Goal: Navigation & Orientation: Find specific page/section

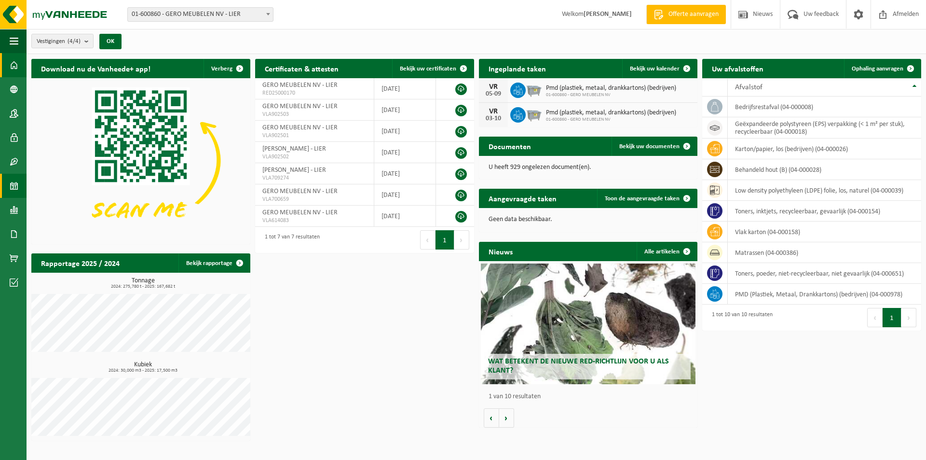
click at [14, 181] on span at bounding box center [14, 186] width 9 height 24
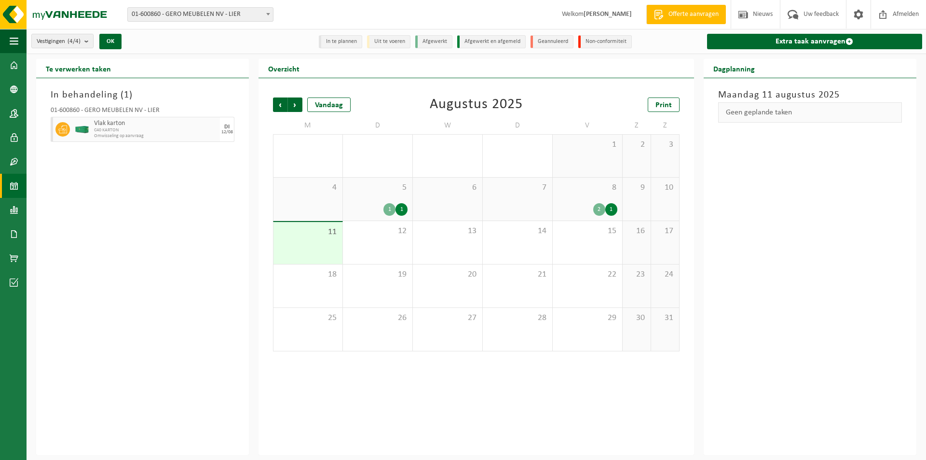
click at [167, 127] on span "C40 KARTON" at bounding box center [156, 130] width 124 height 6
click at [135, 127] on span "C40 KARTON" at bounding box center [156, 130] width 124 height 6
click at [303, 235] on span "11" at bounding box center [307, 232] width 59 height 11
click at [589, 204] on div "2 1" at bounding box center [588, 209] width 60 height 13
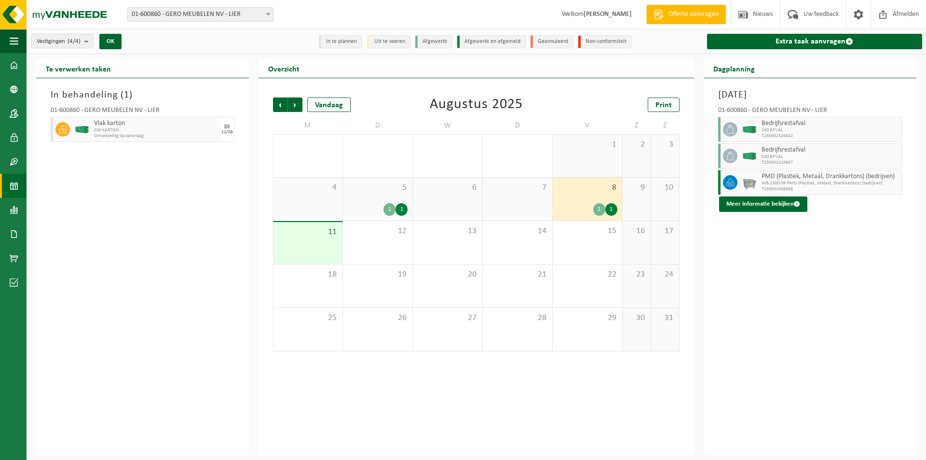
click at [319, 241] on div "11" at bounding box center [308, 243] width 69 height 42
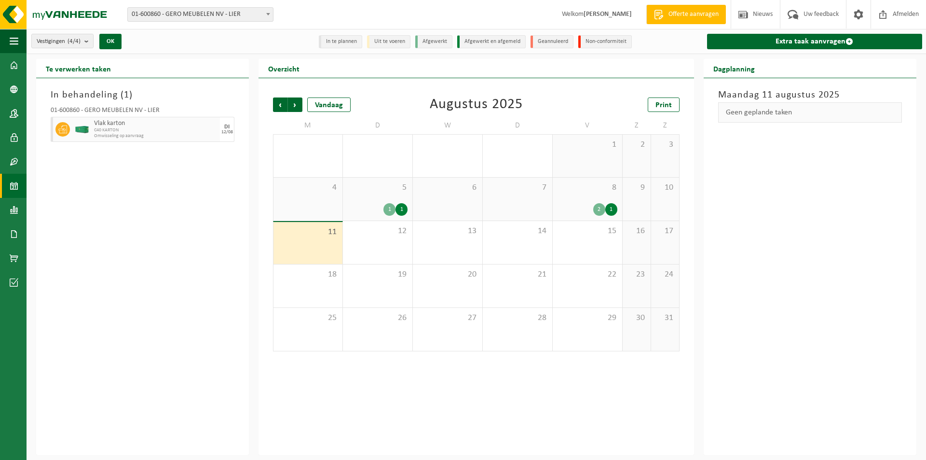
click at [379, 199] on div "5 1 1" at bounding box center [377, 199] width 69 height 43
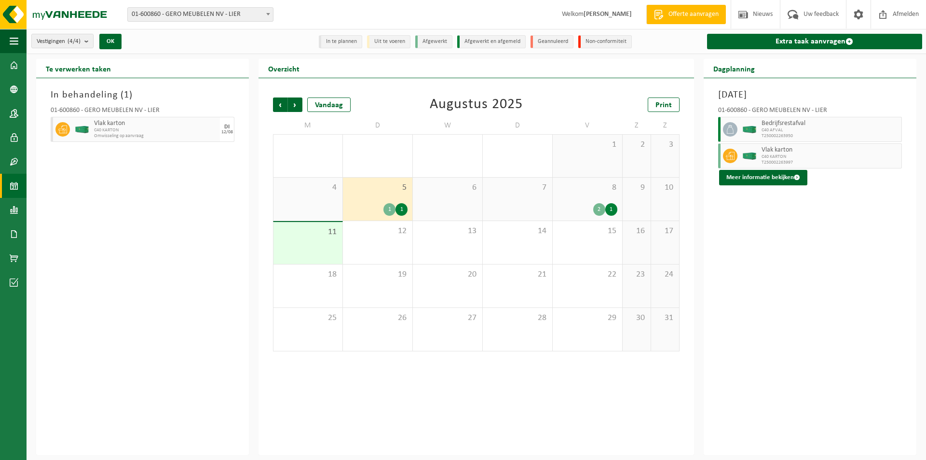
click at [325, 244] on div "11" at bounding box center [308, 243] width 69 height 42
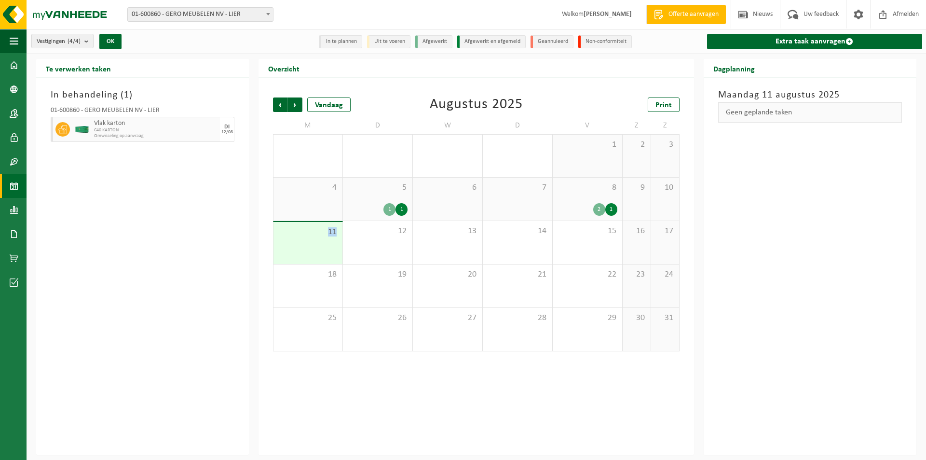
click at [323, 239] on div "11" at bounding box center [308, 243] width 69 height 42
click at [367, 240] on div "12" at bounding box center [377, 242] width 69 height 43
click at [316, 241] on div "11" at bounding box center [308, 243] width 69 height 42
click at [392, 242] on div "12" at bounding box center [377, 242] width 69 height 43
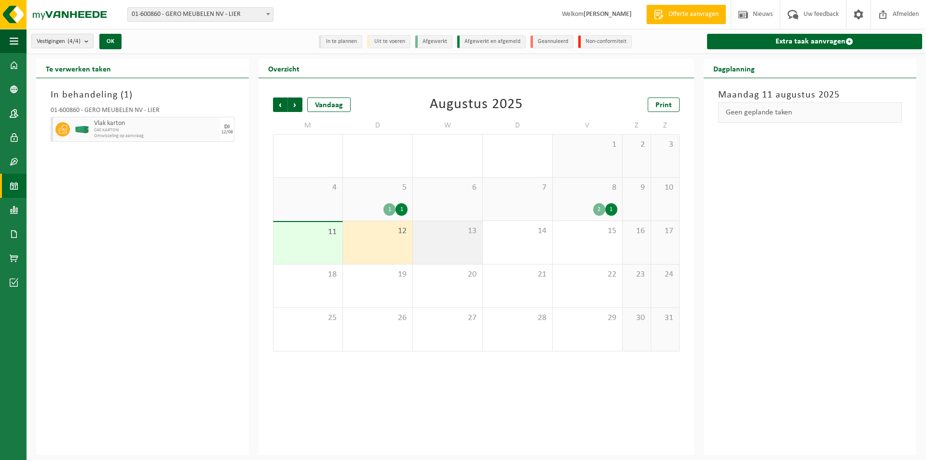
click at [446, 240] on div "13" at bounding box center [447, 242] width 69 height 43
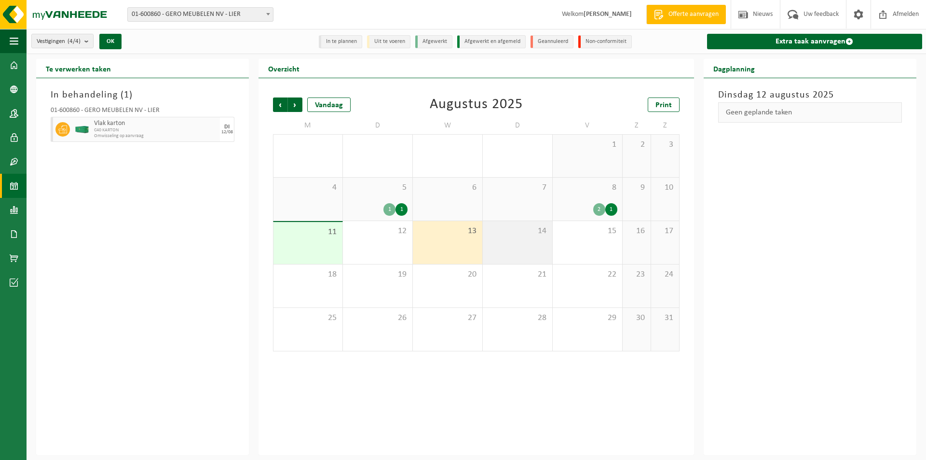
click at [503, 239] on div "14" at bounding box center [517, 242] width 69 height 43
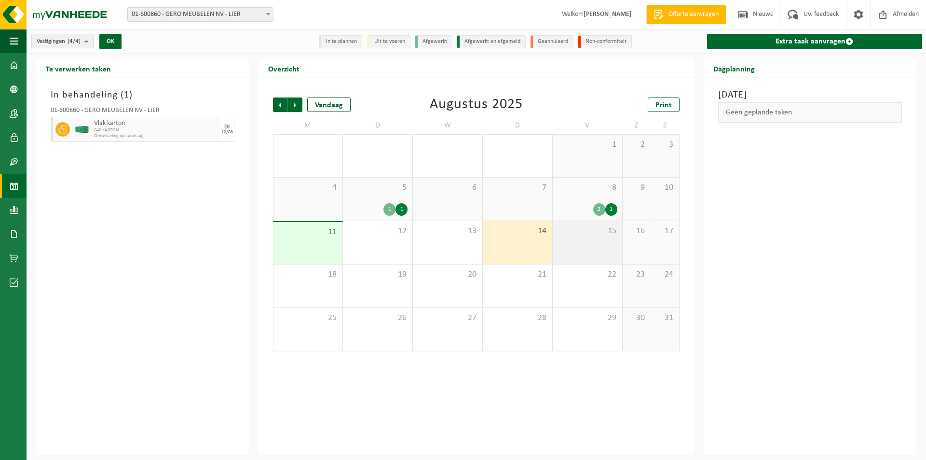
click at [562, 234] on span "15" at bounding box center [588, 231] width 60 height 11
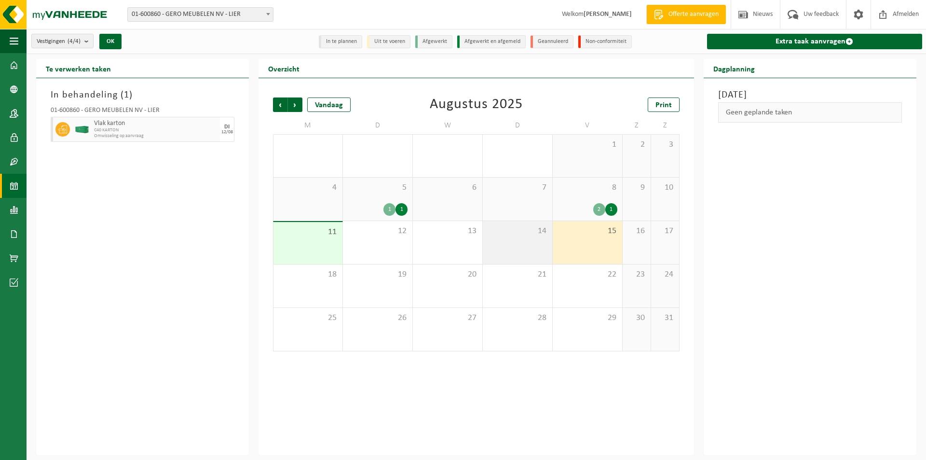
click at [528, 240] on div "14" at bounding box center [517, 242] width 69 height 43
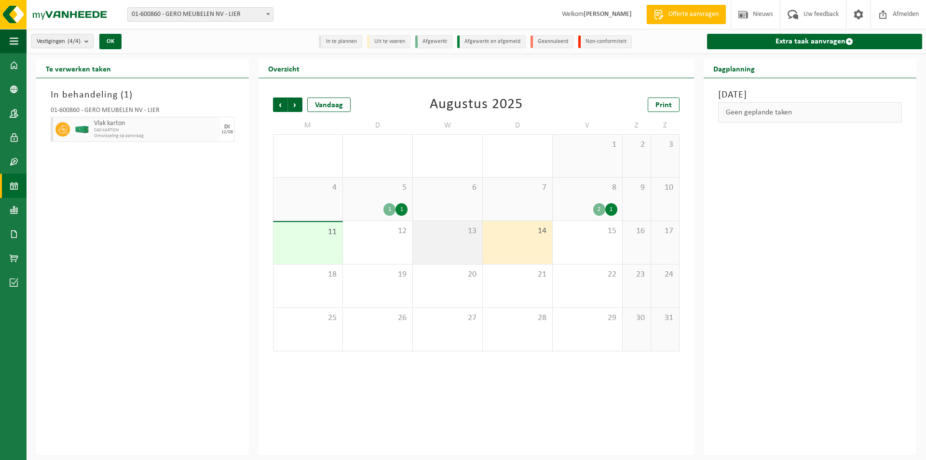
click at [475, 240] on div "13" at bounding box center [447, 242] width 69 height 43
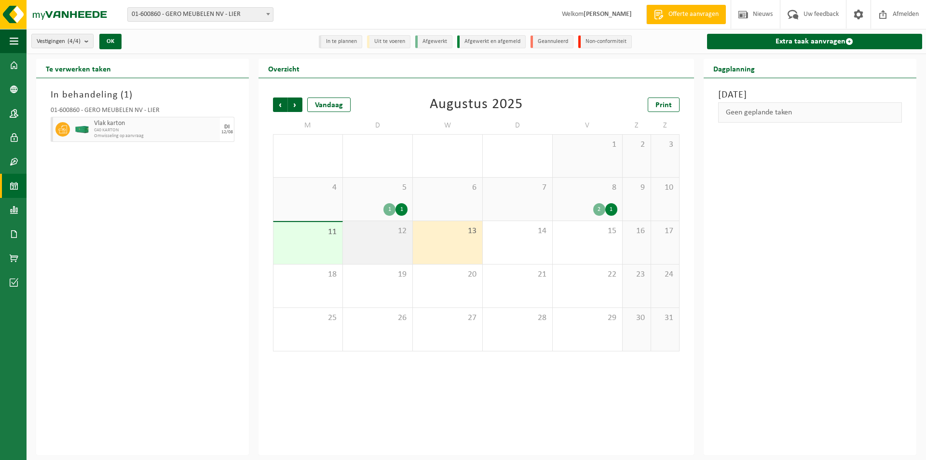
click at [400, 241] on div "12" at bounding box center [377, 242] width 69 height 43
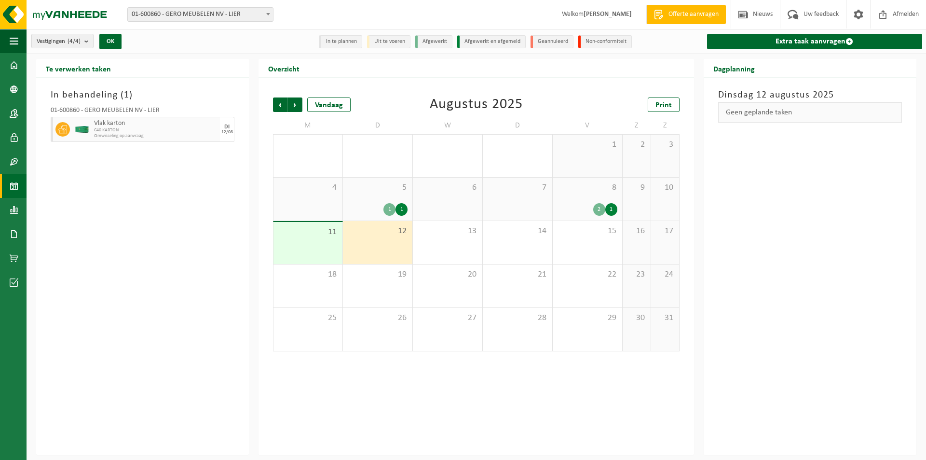
click at [333, 241] on div "11" at bounding box center [308, 243] width 69 height 42
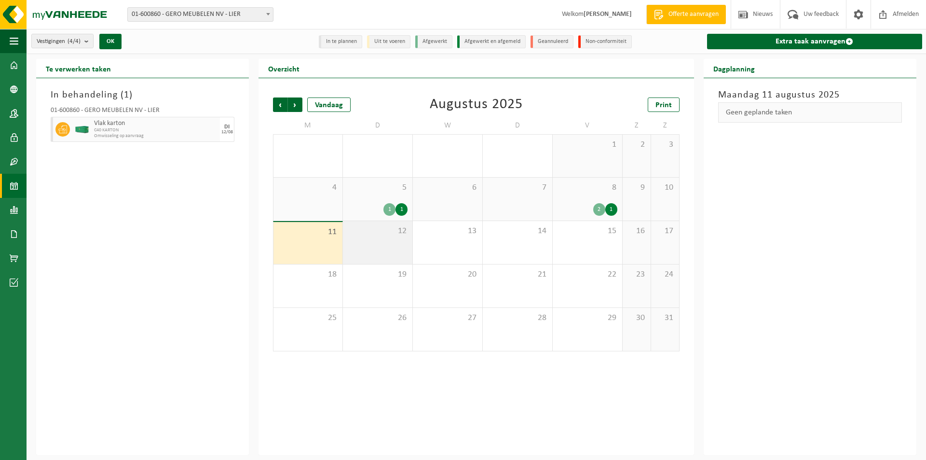
click at [360, 246] on div "12" at bounding box center [377, 242] width 69 height 43
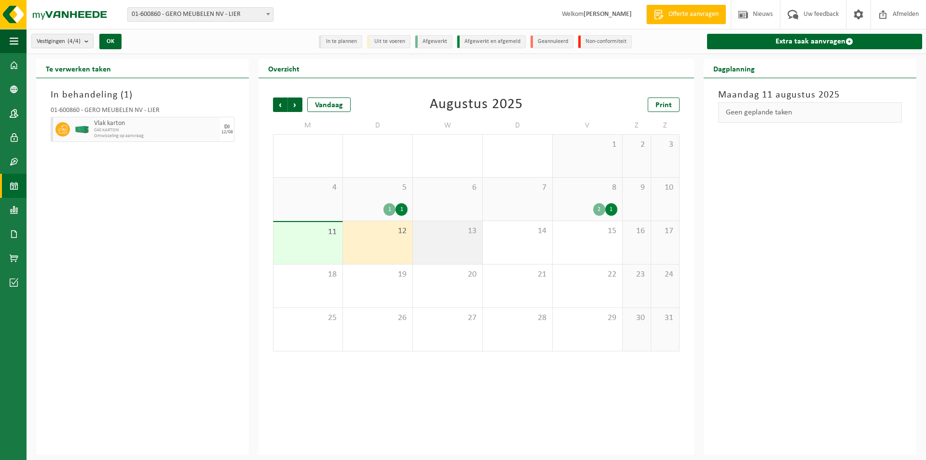
click at [477, 245] on div "13" at bounding box center [447, 242] width 69 height 43
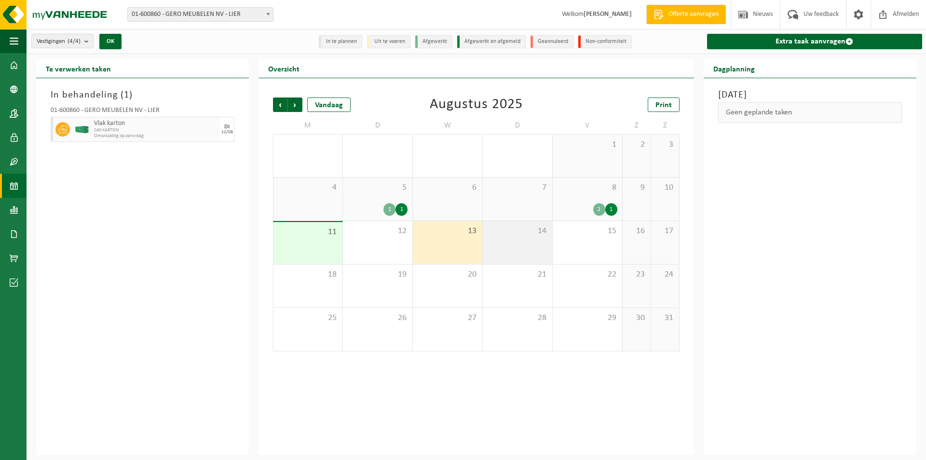
click at [546, 238] on div "14" at bounding box center [517, 242] width 69 height 43
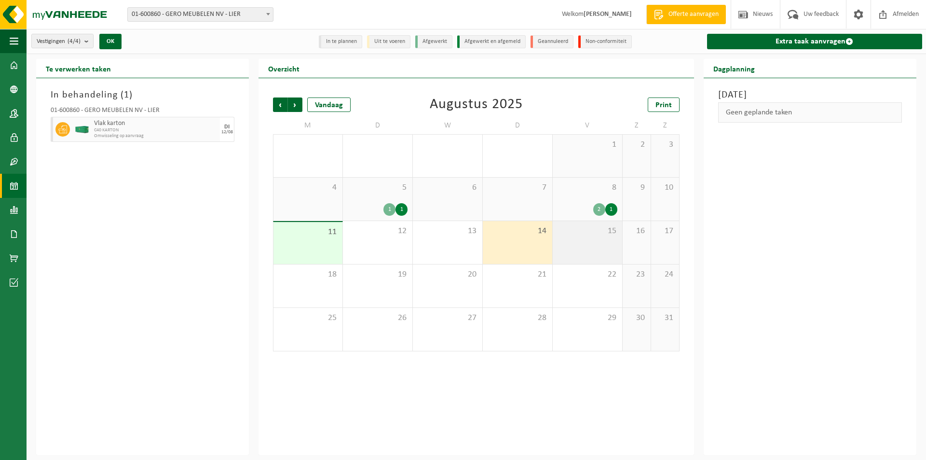
click at [583, 237] on div "15" at bounding box center [587, 242] width 69 height 43
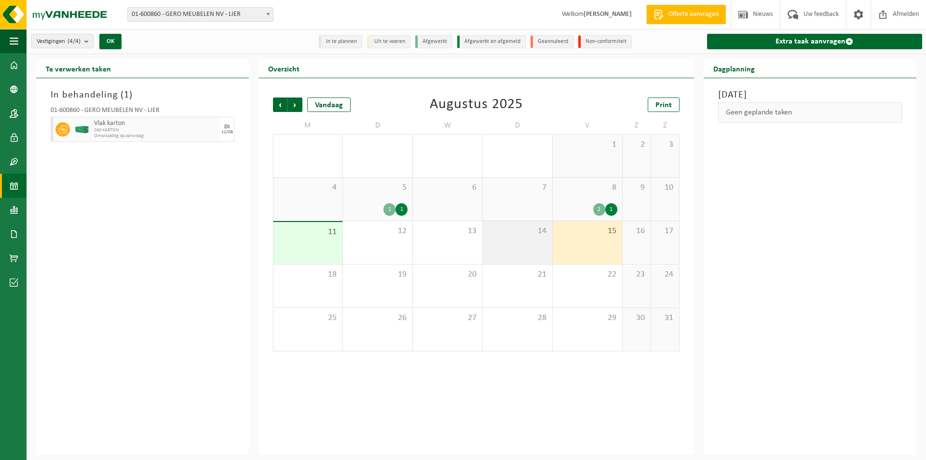
click at [505, 238] on div "14" at bounding box center [517, 242] width 69 height 43
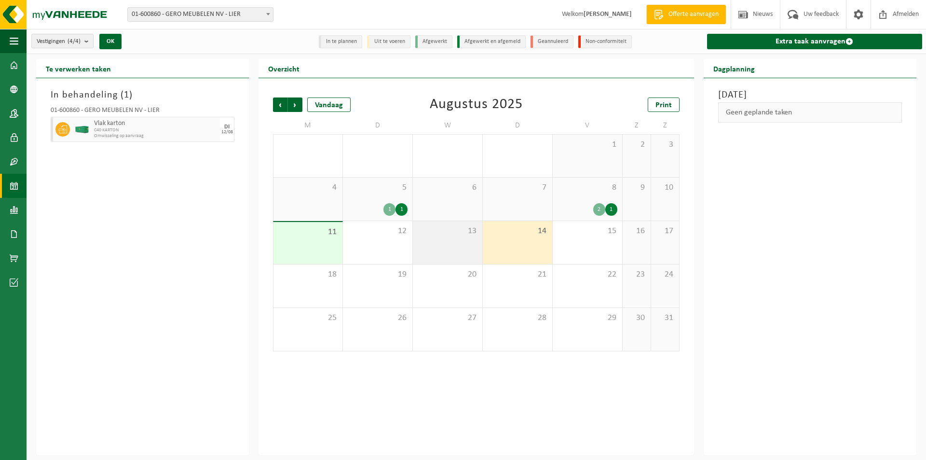
click at [471, 235] on span "13" at bounding box center [448, 231] width 60 height 11
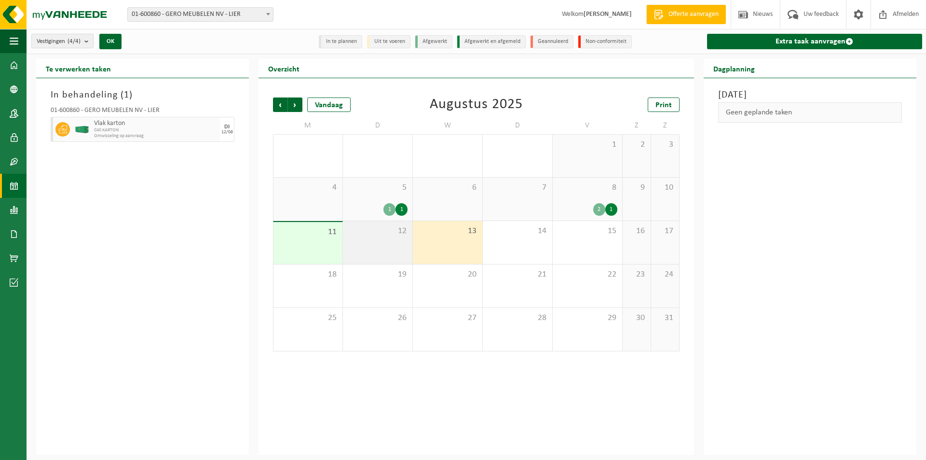
click at [400, 235] on span "12" at bounding box center [378, 231] width 60 height 11
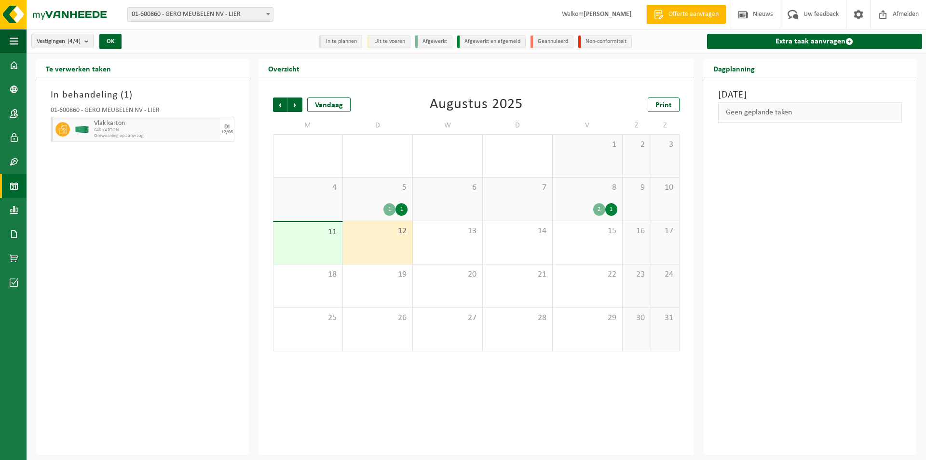
click at [338, 235] on div "11" at bounding box center [308, 243] width 69 height 42
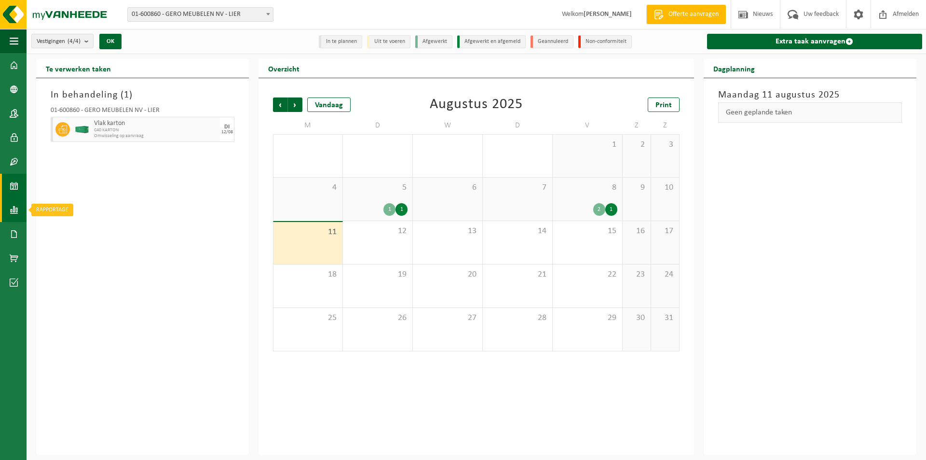
click at [18, 207] on link "Rapportage" at bounding box center [13, 210] width 27 height 24
click at [61, 230] on span "In lijstvorm" at bounding box center [73, 230] width 34 height 18
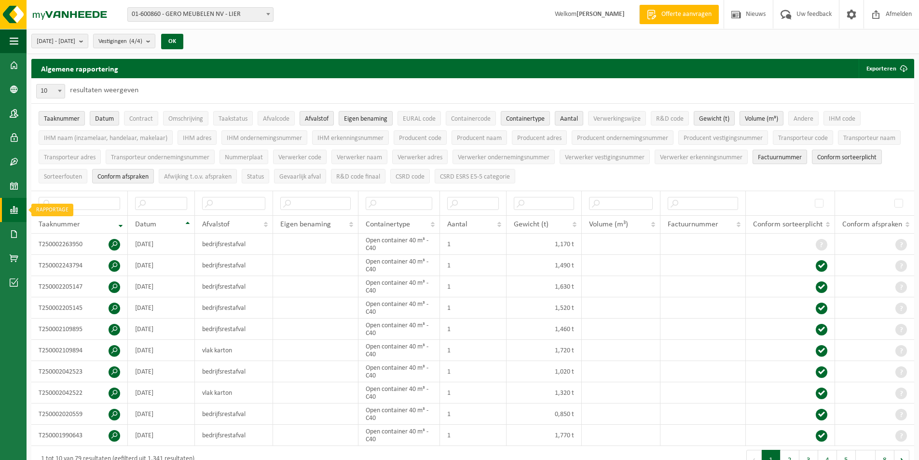
click at [11, 212] on span at bounding box center [14, 210] width 9 height 24
click at [48, 211] on link "In grafiekvorm" at bounding box center [70, 209] width 83 height 18
